Goal: Information Seeking & Learning: Learn about a topic

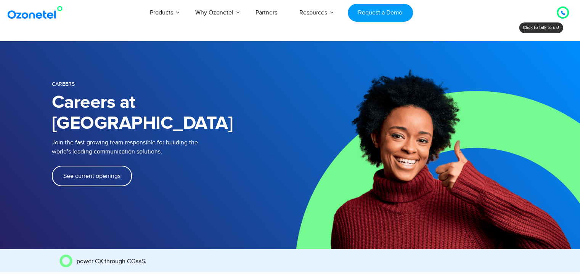
click at [105, 166] on link "See current openings" at bounding box center [92, 176] width 80 height 21
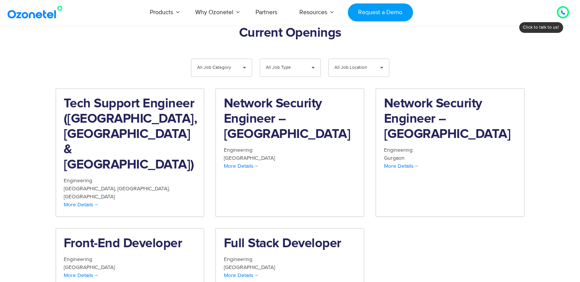
scroll to position [790, 0]
click at [325, 153] on div "[GEOGRAPHIC_DATA]" at bounding box center [290, 157] width 133 height 8
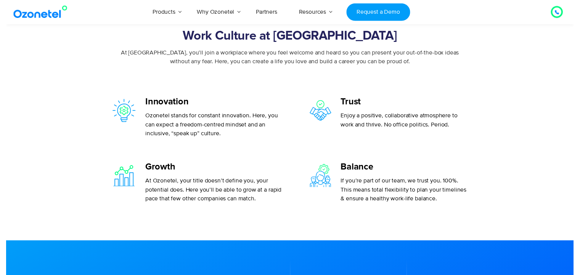
scroll to position [0, 0]
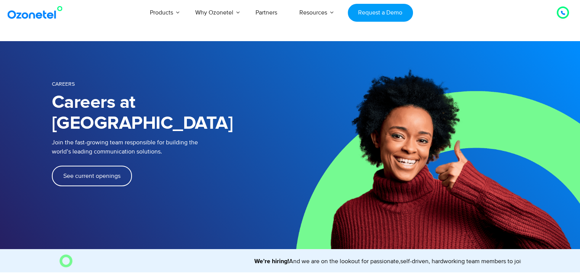
click at [101, 173] on span "See current openings" at bounding box center [91, 176] width 57 height 6
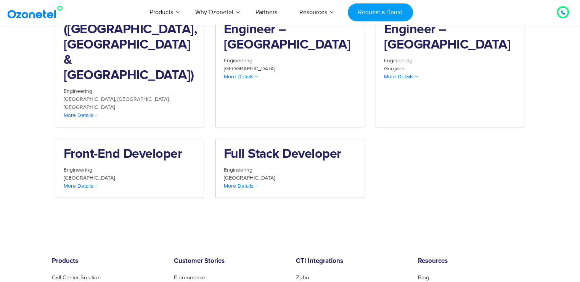
scroll to position [783, 0]
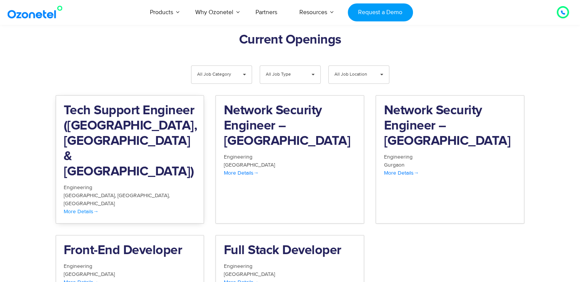
click at [92, 208] on span "More Details" at bounding box center [81, 211] width 35 height 6
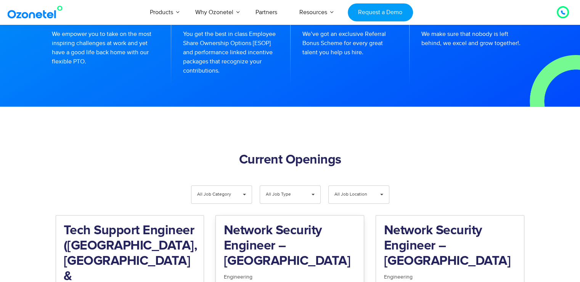
scroll to position [660, 0]
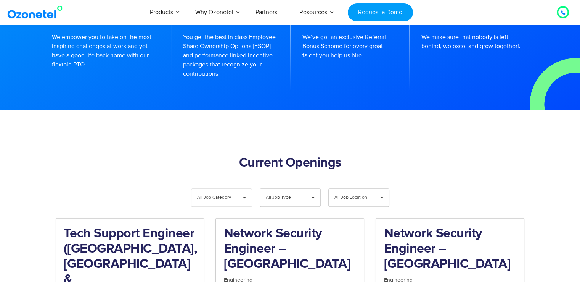
click at [239, 188] on span "▾" at bounding box center [244, 197] width 14 height 18
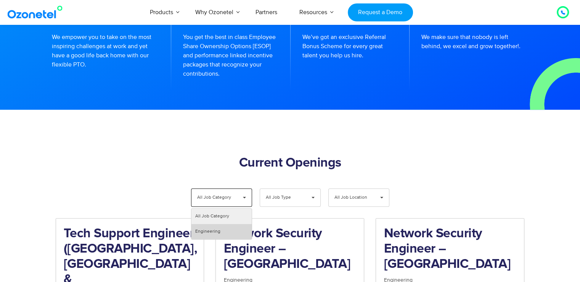
click at [215, 224] on li "Engineering" at bounding box center [222, 231] width 60 height 15
select select "***"
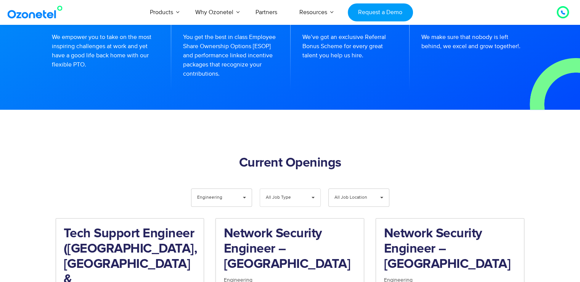
click at [297, 188] on span "All Job Type" at bounding box center [284, 197] width 36 height 18
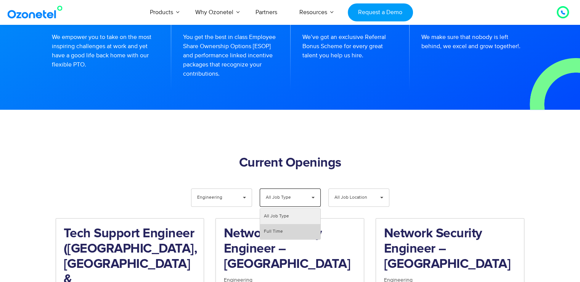
click at [278, 224] on li "Full Time" at bounding box center [290, 231] width 60 height 15
select select "**"
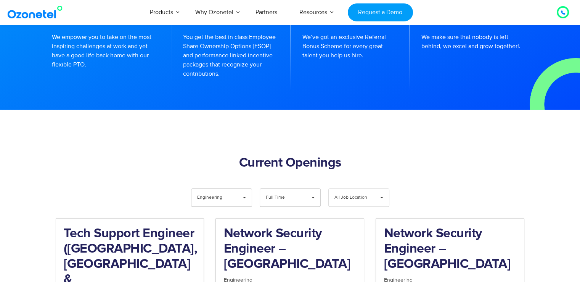
click at [354, 188] on span "All Job Location" at bounding box center [353, 197] width 36 height 18
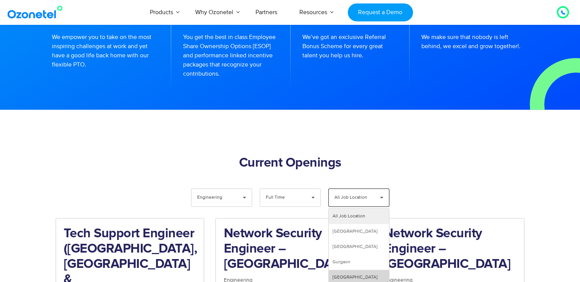
click at [350, 269] on li "[GEOGRAPHIC_DATA]" at bounding box center [359, 276] width 60 height 15
select select "**"
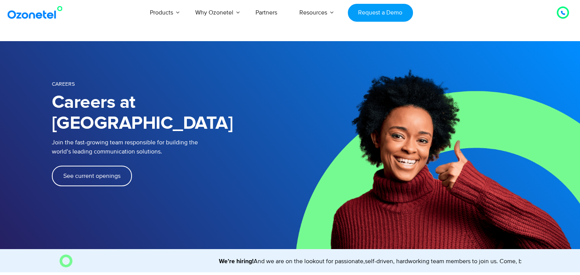
click at [82, 173] on span "See current openings" at bounding box center [91, 176] width 57 height 6
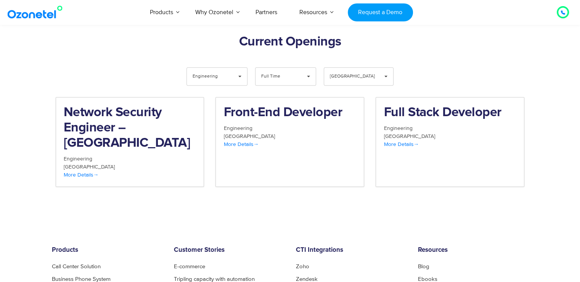
scroll to position [790, 0]
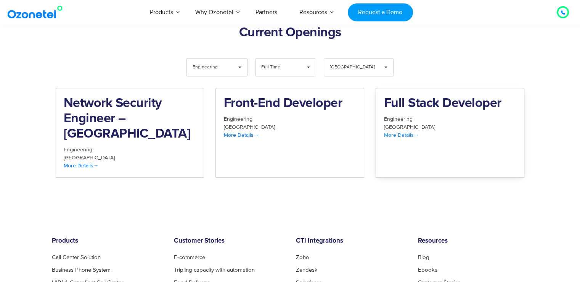
click at [394, 132] on span "More Details" at bounding box center [401, 135] width 35 height 6
